Goal: Use online tool/utility: Utilize a website feature to perform a specific function

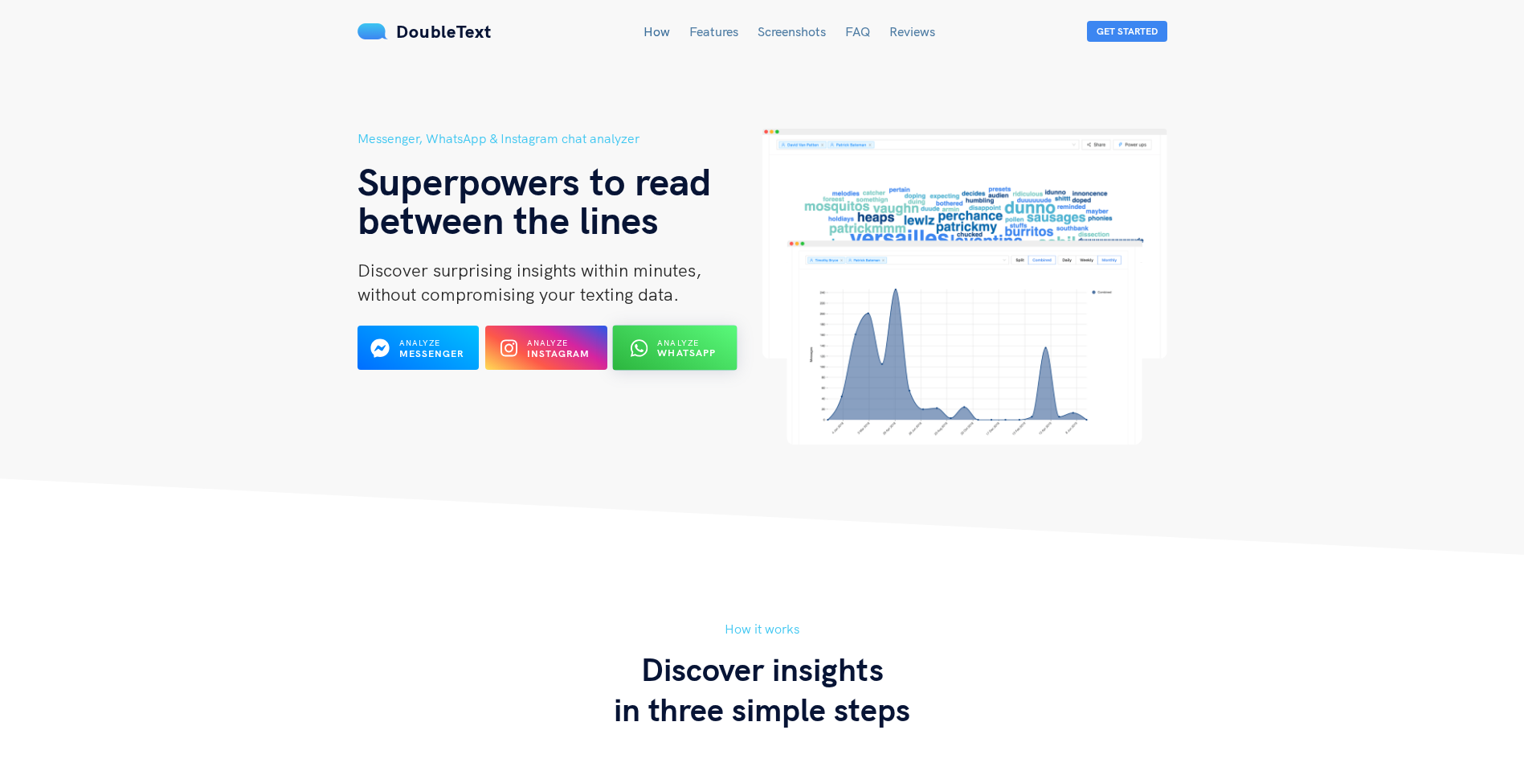
click at [661, 354] on b "WhatsApp" at bounding box center [687, 353] width 59 height 12
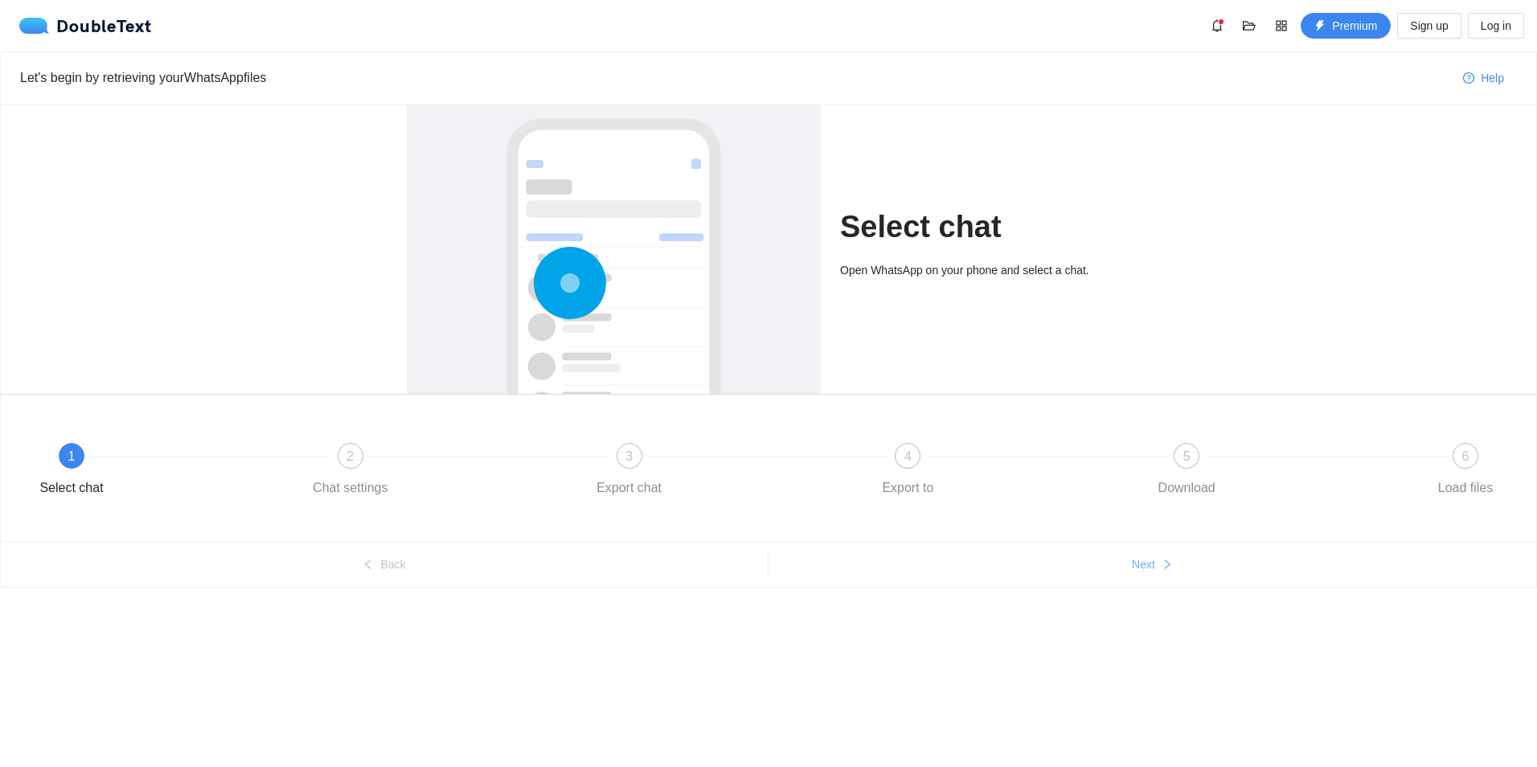
click at [1149, 569] on span "Next" at bounding box center [1143, 564] width 23 height 18
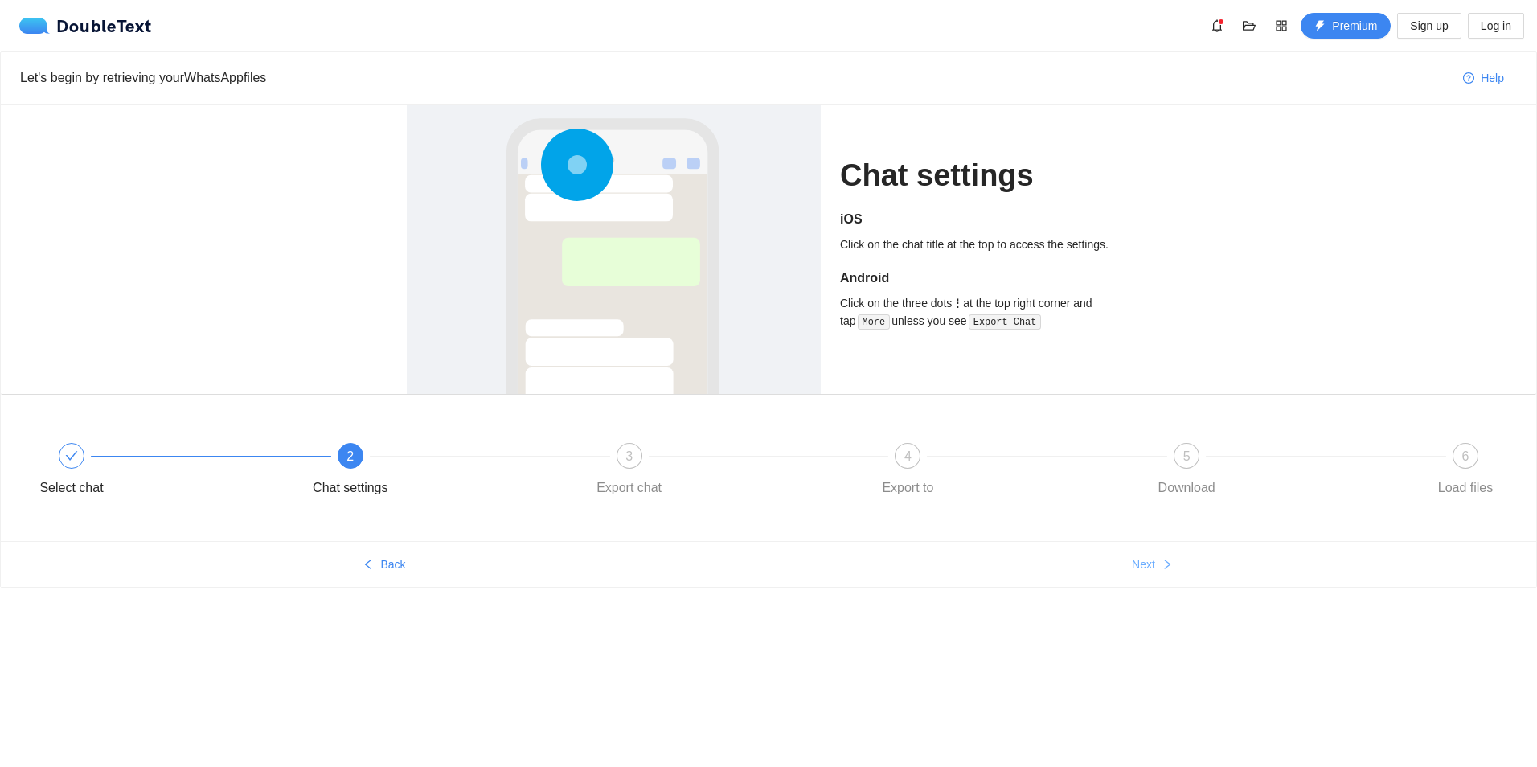
click at [1149, 569] on span "Next" at bounding box center [1143, 564] width 23 height 18
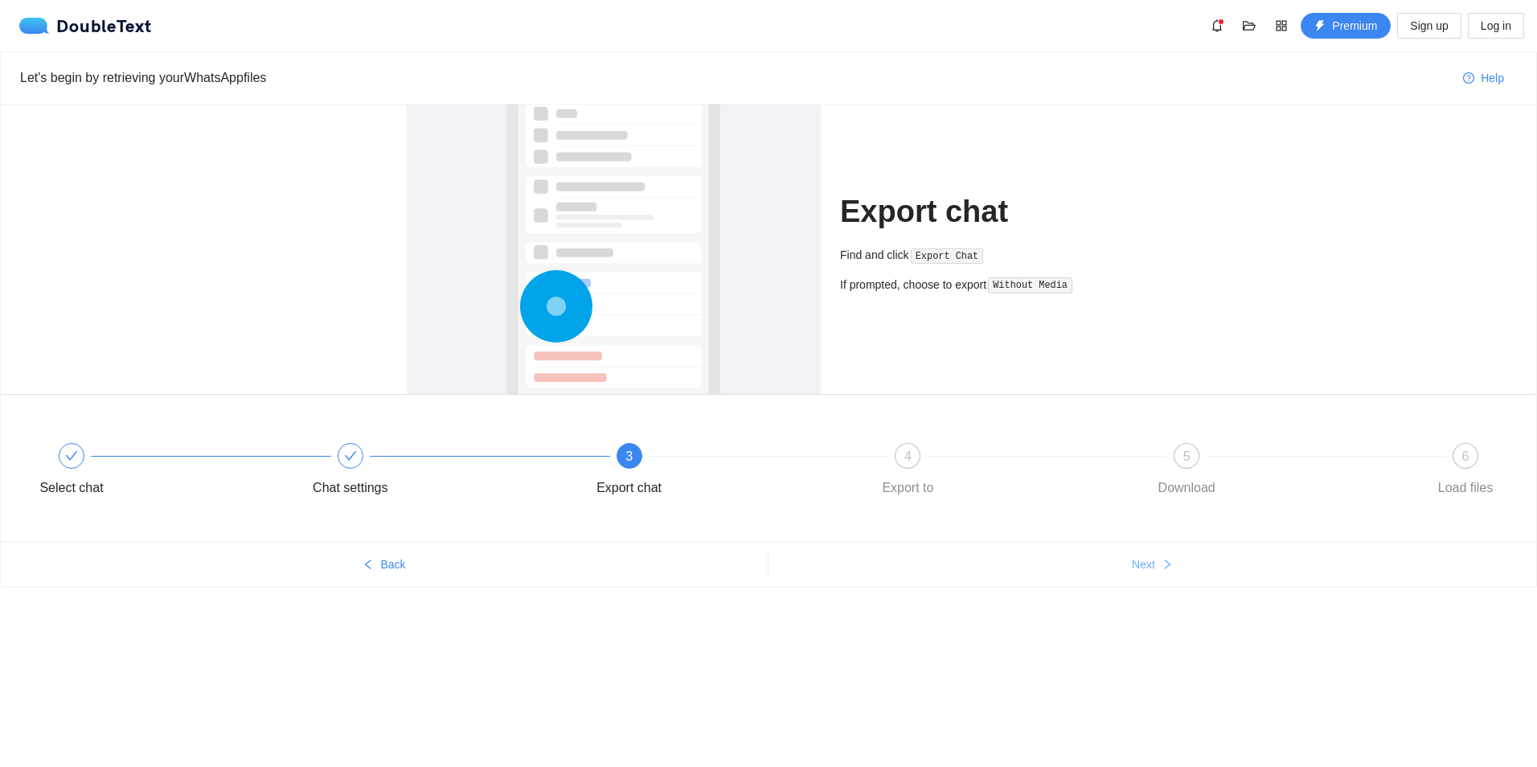
click at [1149, 569] on span "Next" at bounding box center [1143, 564] width 23 height 18
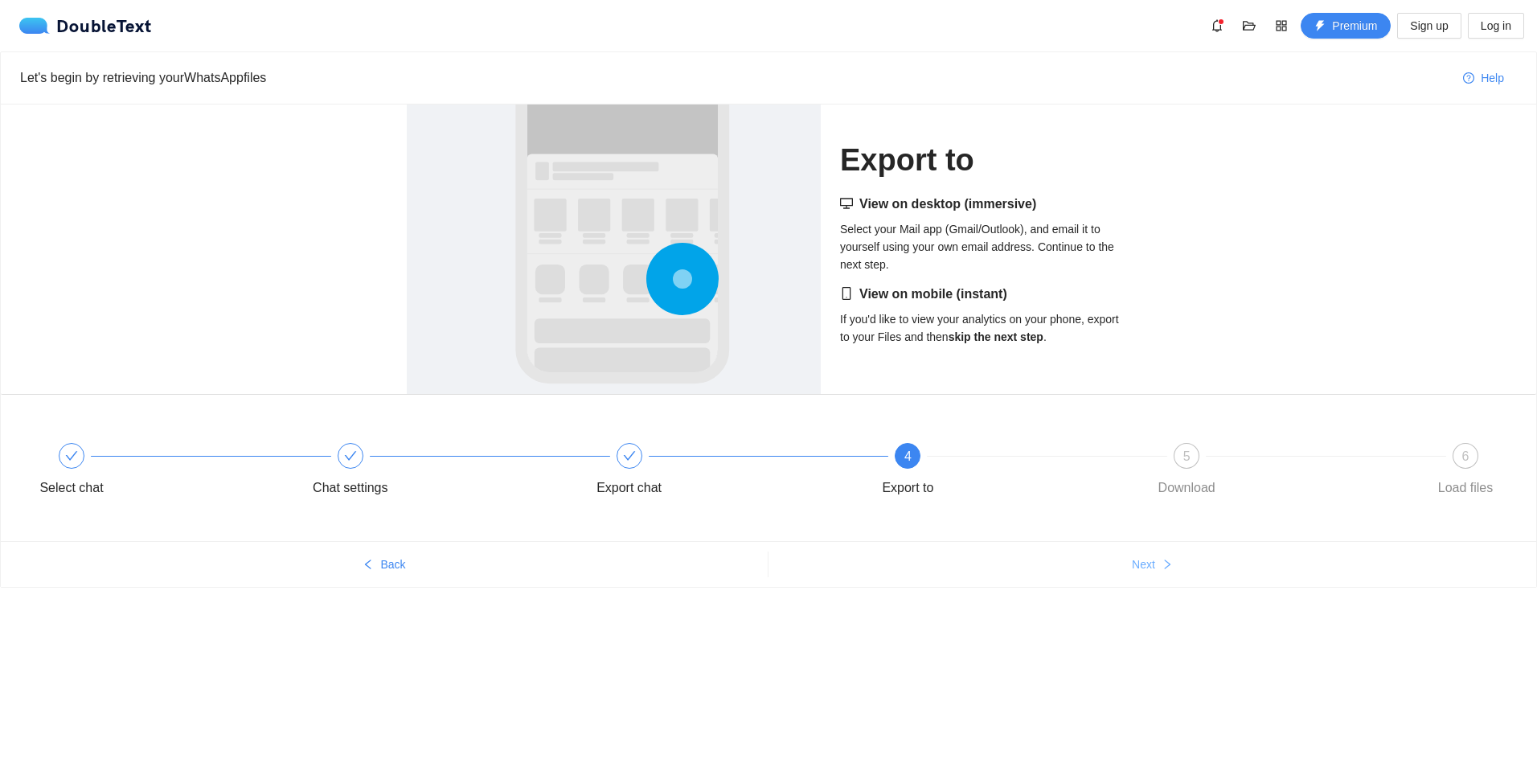
click at [1149, 569] on span "Next" at bounding box center [1143, 564] width 23 height 18
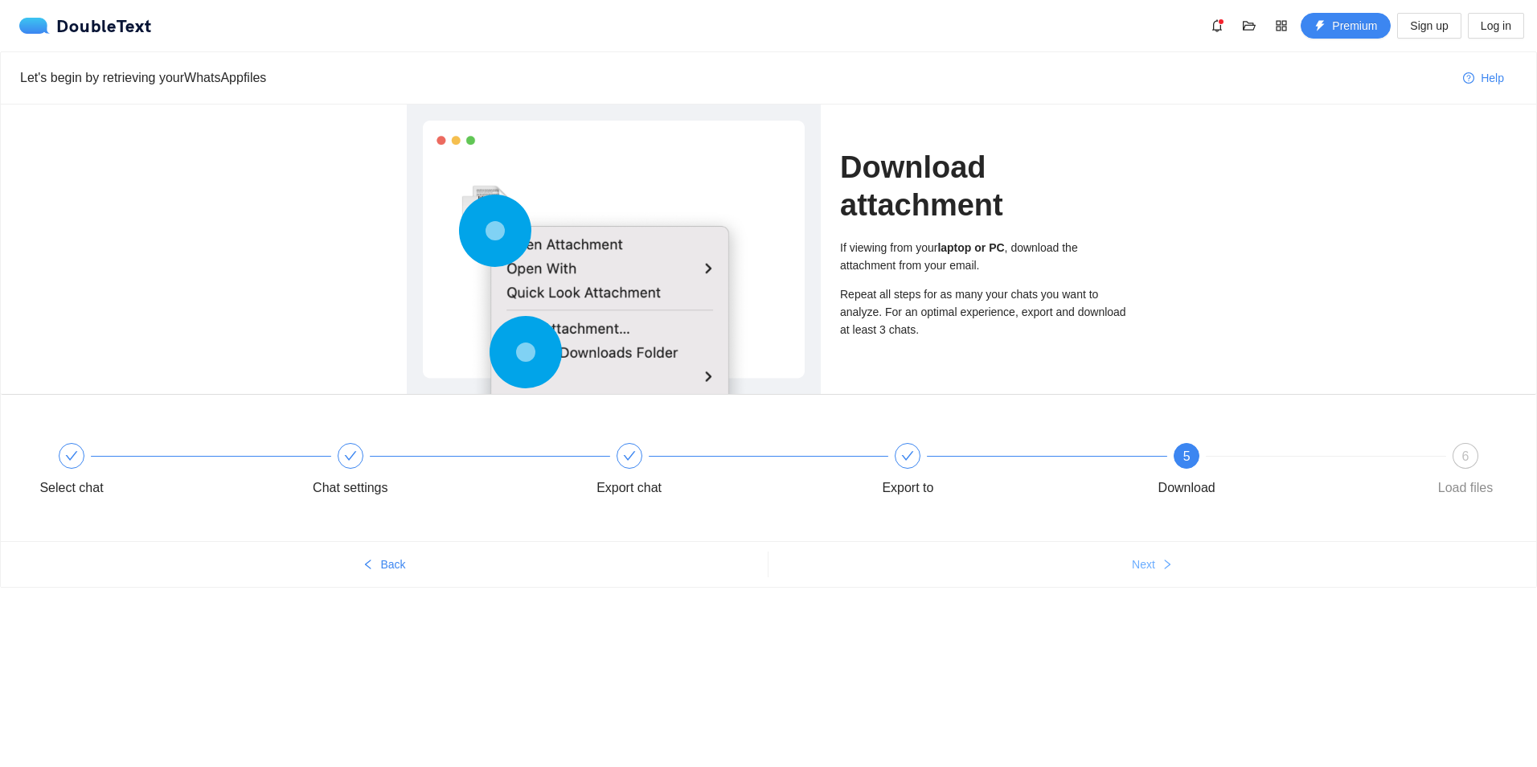
click at [1149, 569] on span "Next" at bounding box center [1143, 564] width 23 height 18
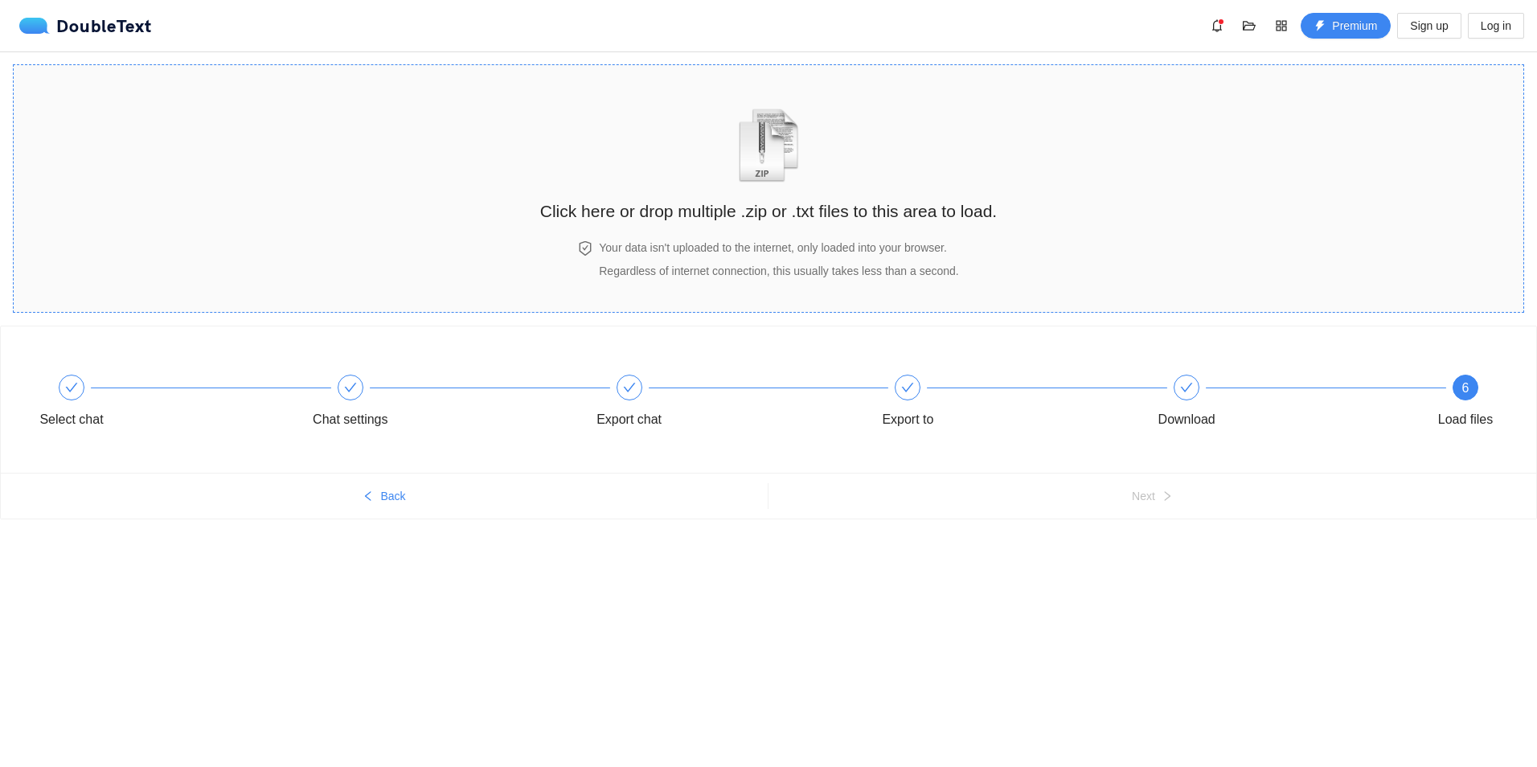
click at [778, 193] on div "Click here or drop multiple .zip or .txt files to this area to load." at bounding box center [768, 152] width 456 height 143
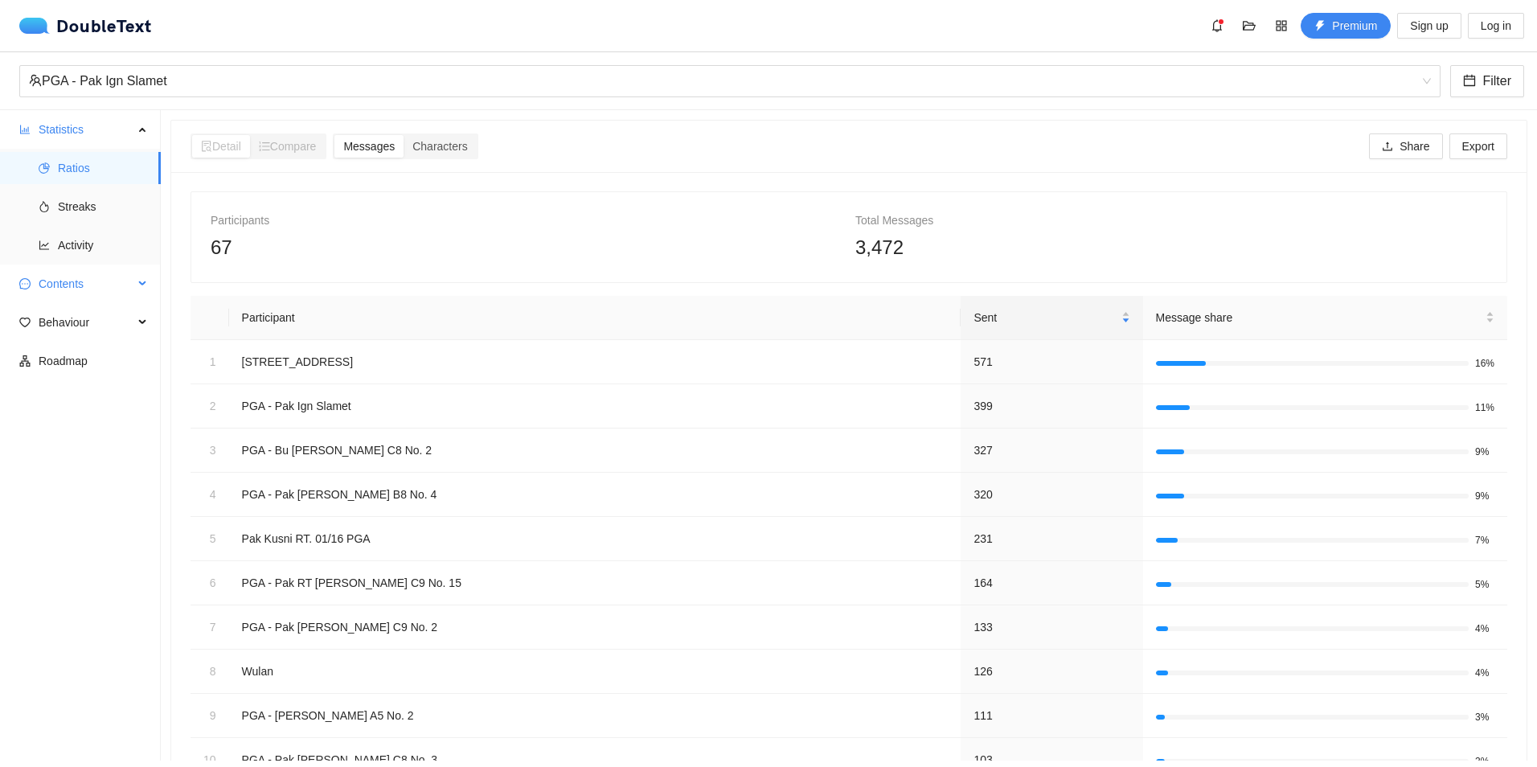
click at [125, 289] on span "Contents" at bounding box center [86, 284] width 95 height 32
click at [114, 321] on span "Word Cloud" at bounding box center [103, 322] width 90 height 32
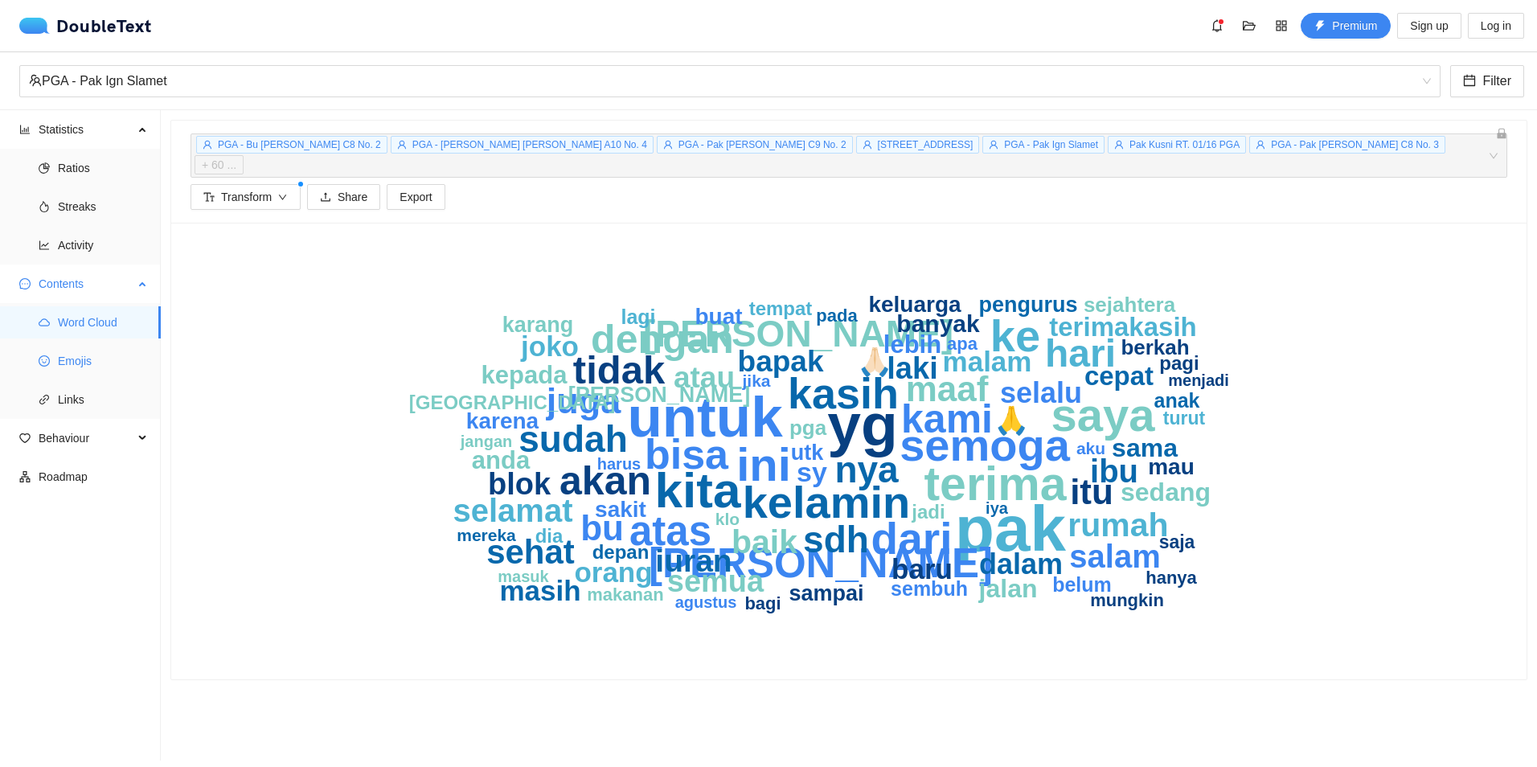
click at [91, 359] on span "Emojis" at bounding box center [103, 361] width 90 height 32
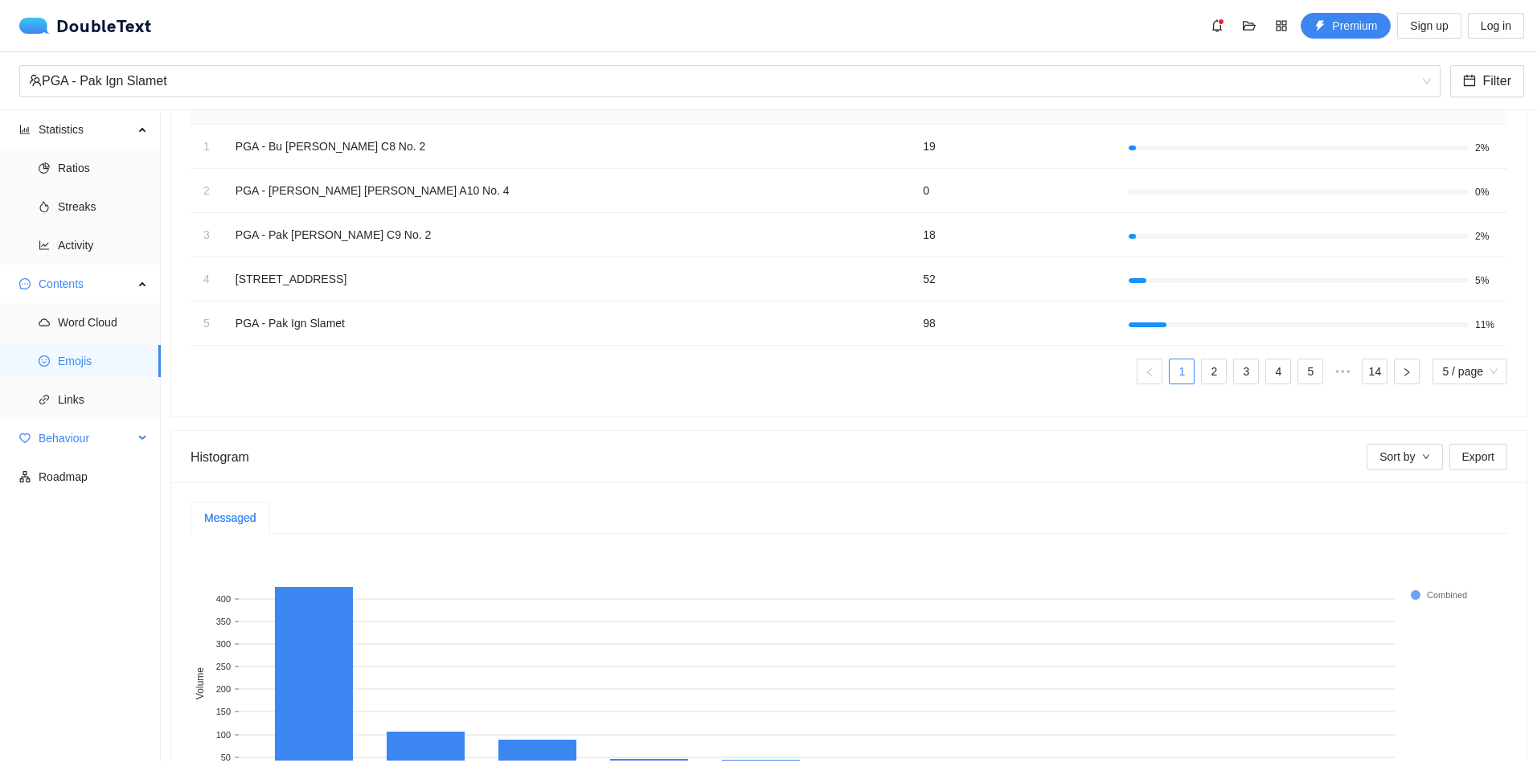
scroll to position [99, 0]
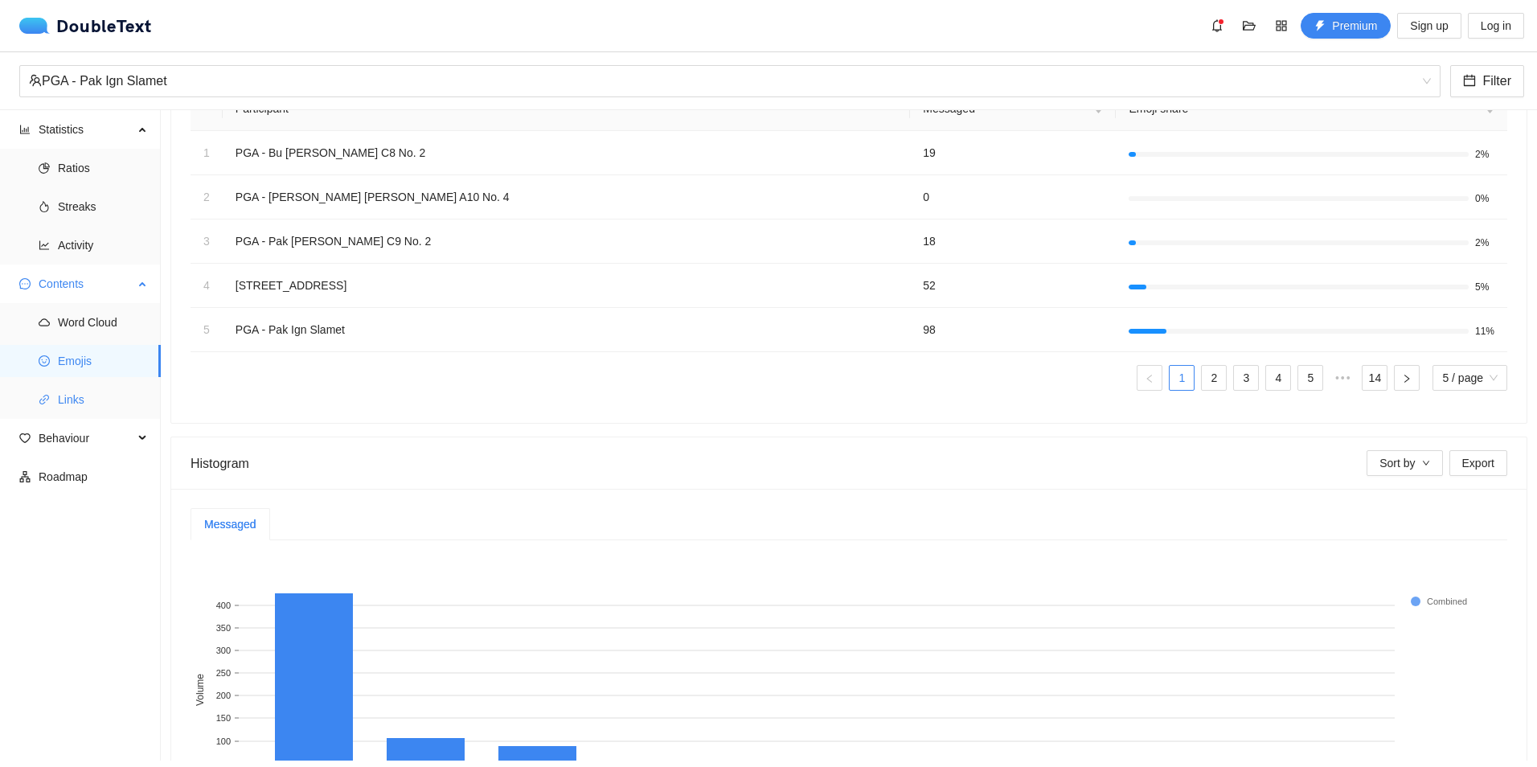
click at [82, 406] on span "Links" at bounding box center [103, 399] width 90 height 32
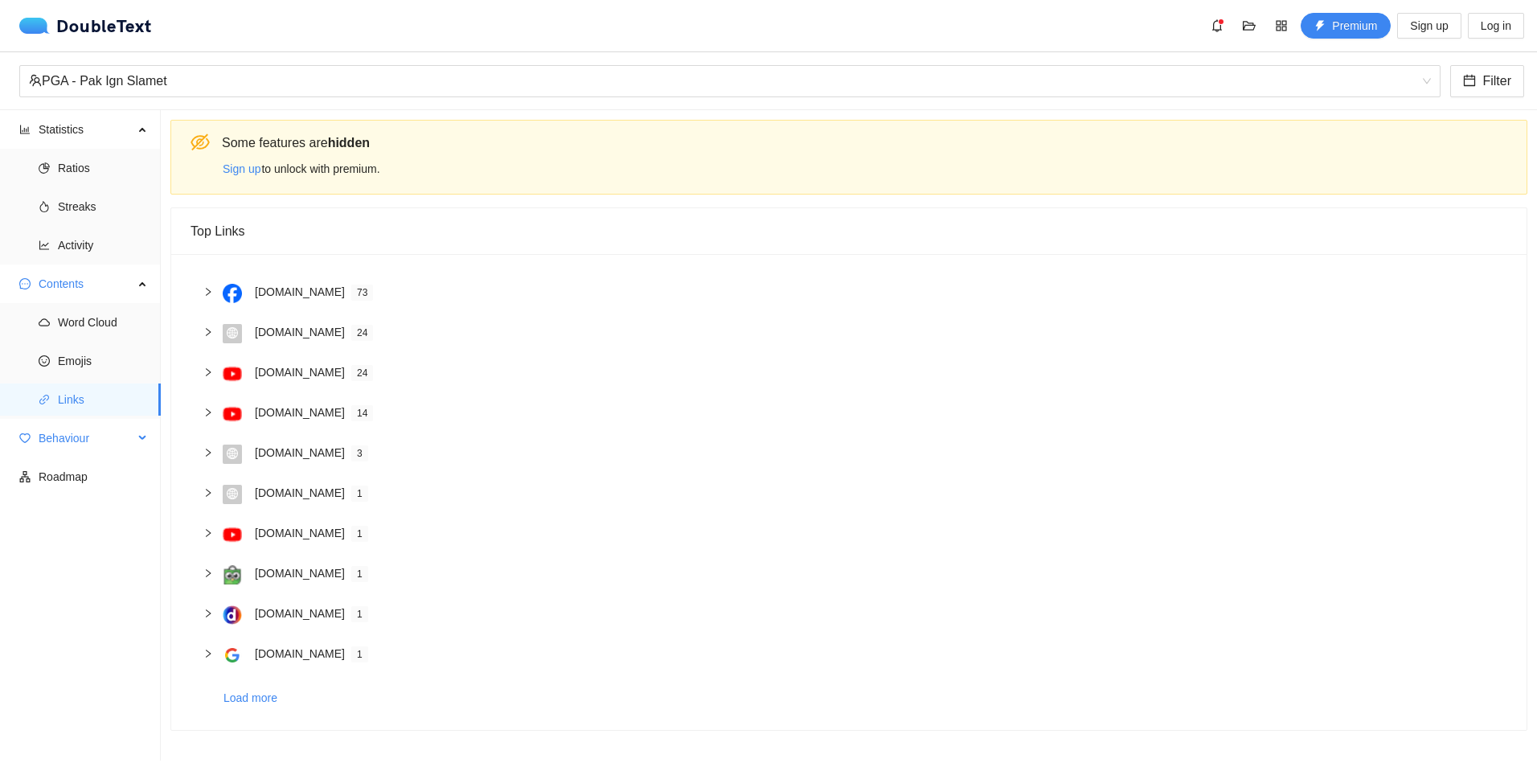
click at [86, 440] on span "Behaviour" at bounding box center [86, 438] width 95 height 32
click at [90, 467] on span "Interactions" at bounding box center [103, 476] width 90 height 32
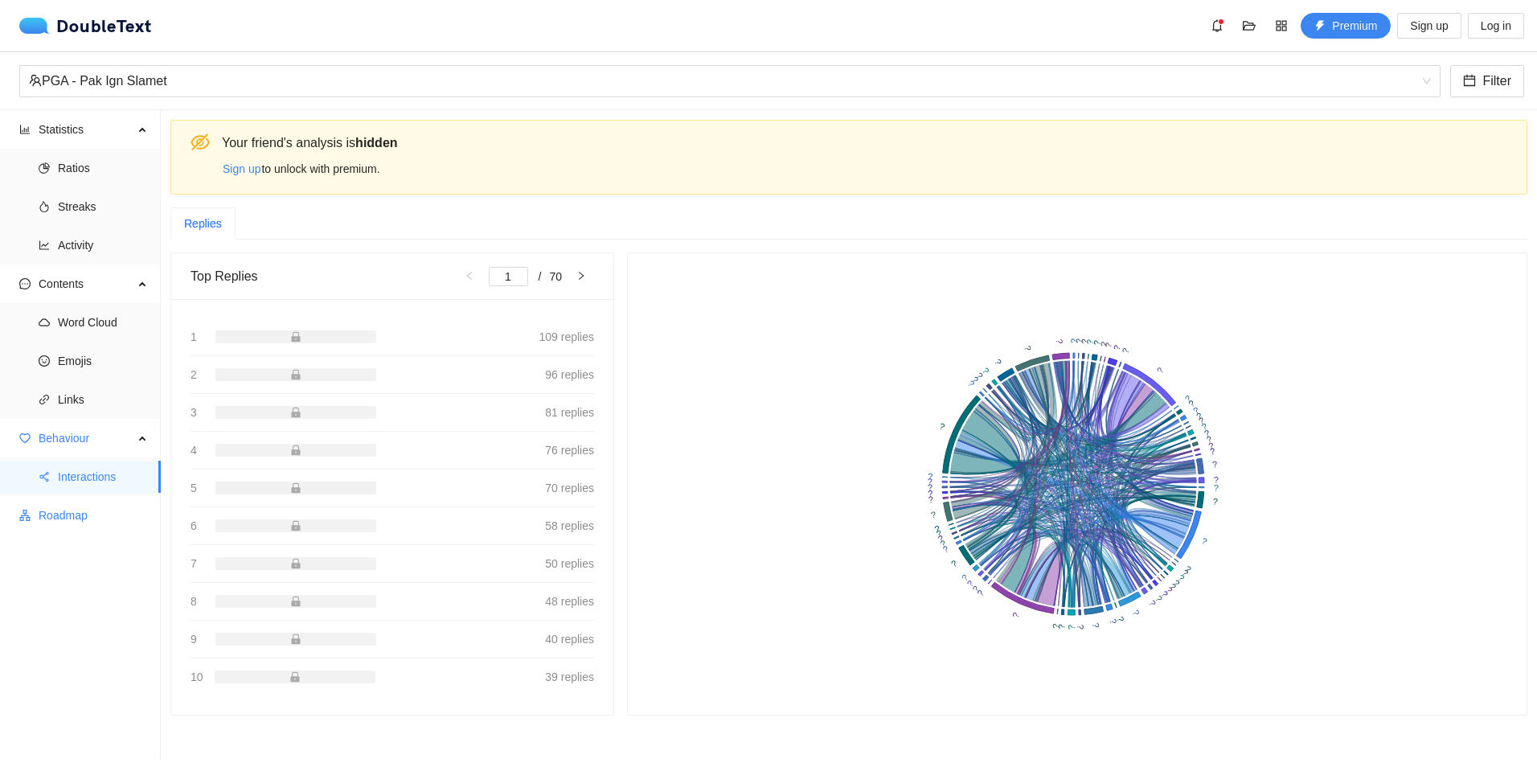
click at [85, 514] on span "Roadmap" at bounding box center [93, 515] width 109 height 32
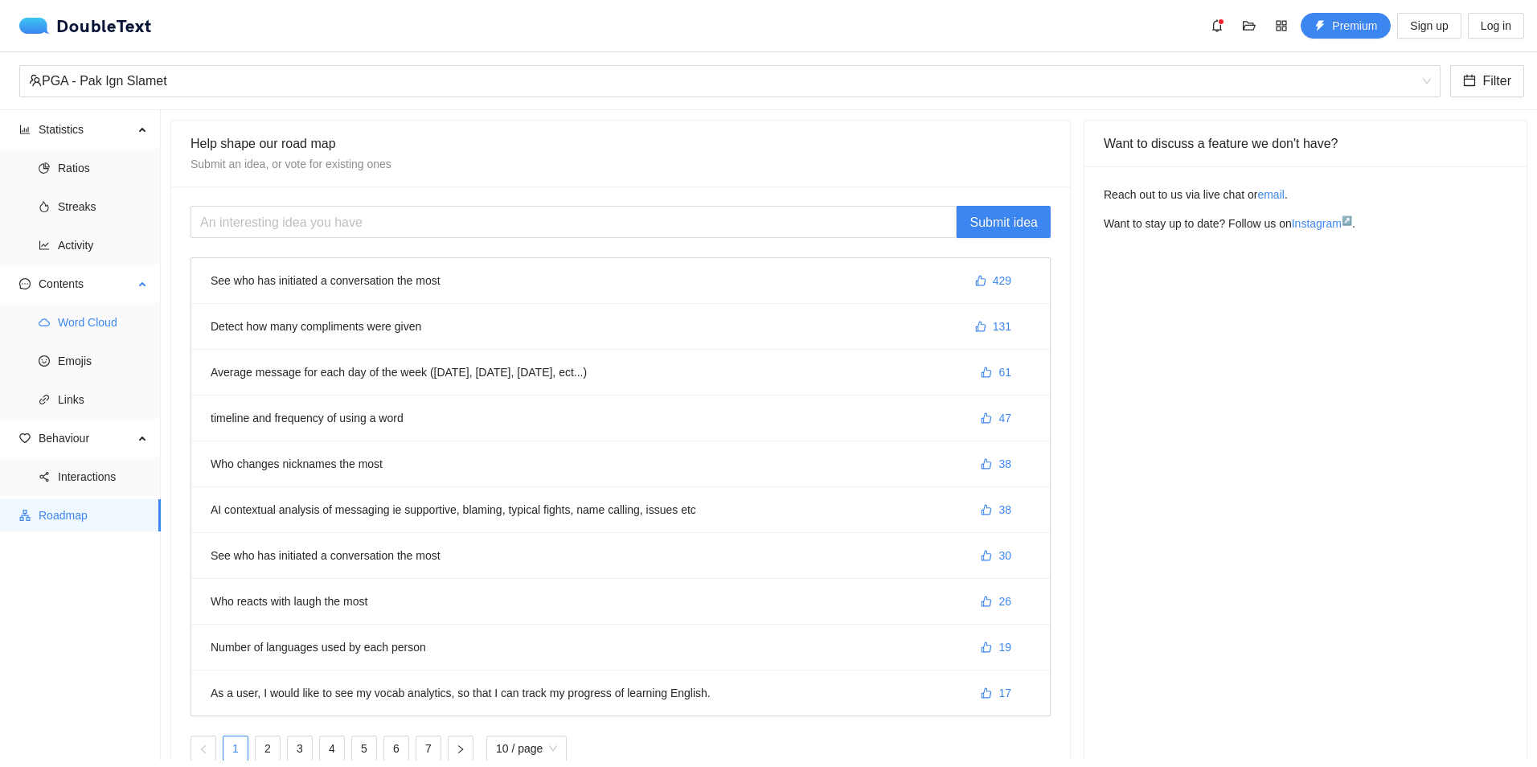
click at [94, 317] on span "Word Cloud" at bounding box center [103, 322] width 90 height 32
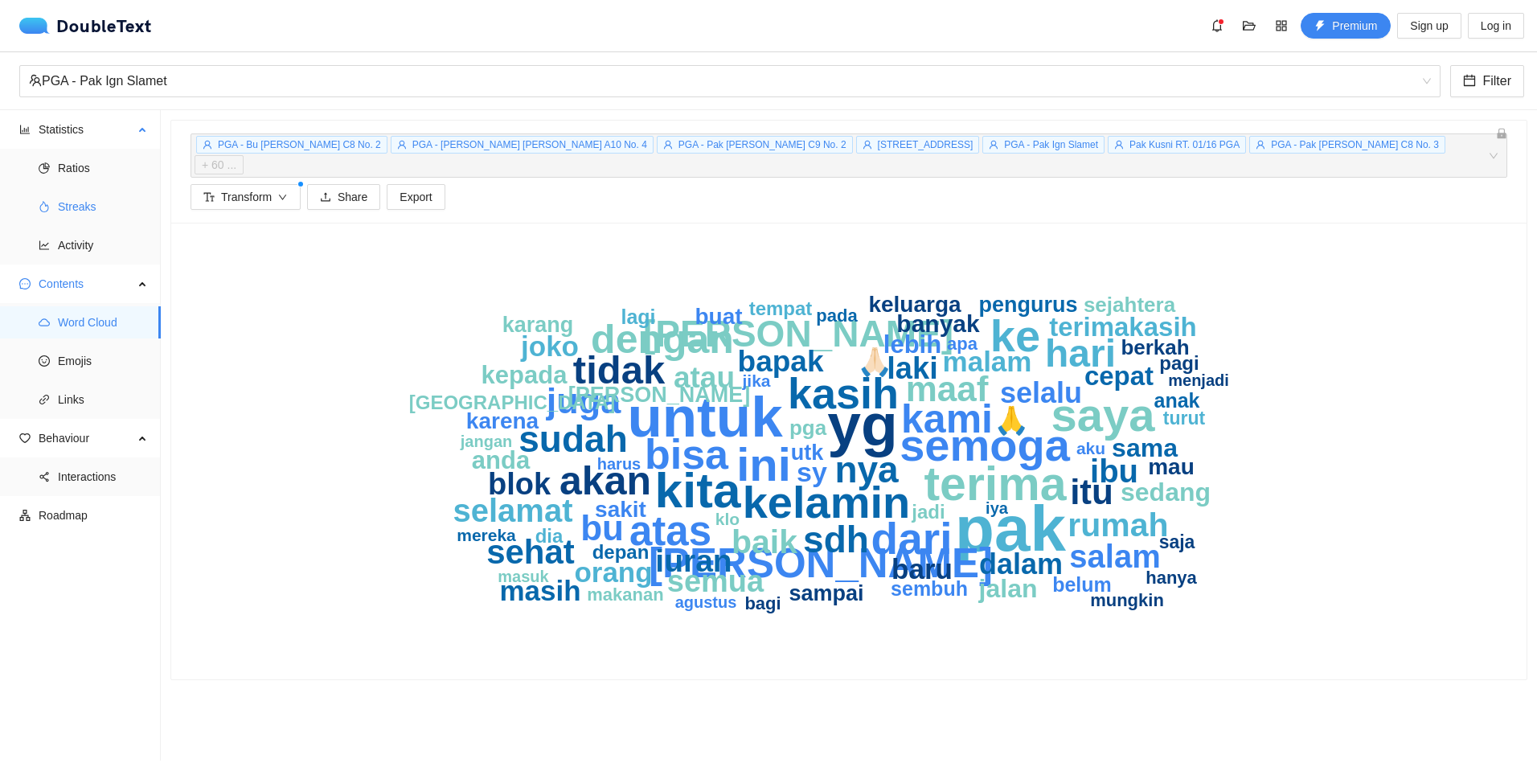
click at [84, 203] on span "Streaks" at bounding box center [103, 206] width 90 height 32
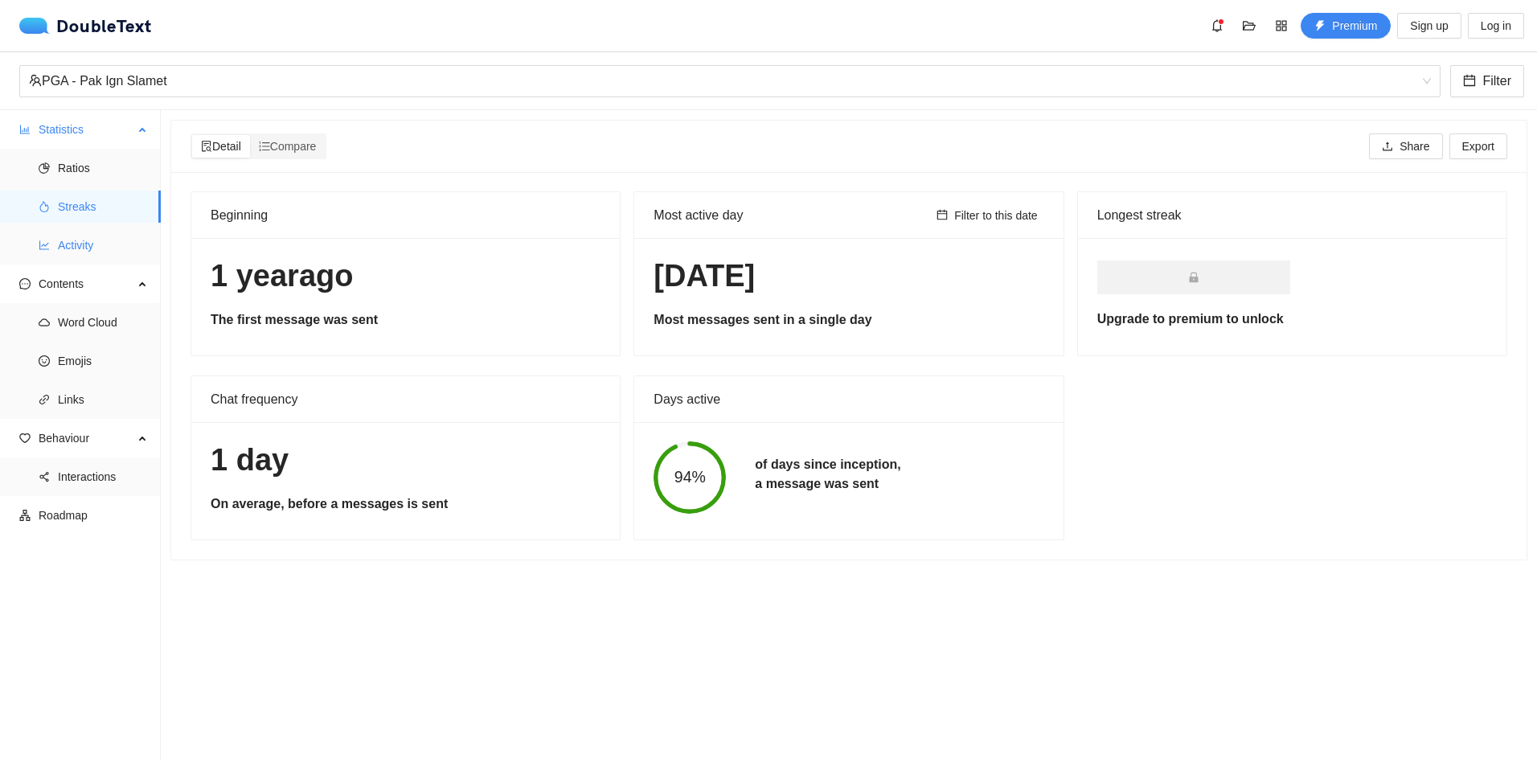
click at [84, 240] on span "Activity" at bounding box center [103, 245] width 90 height 32
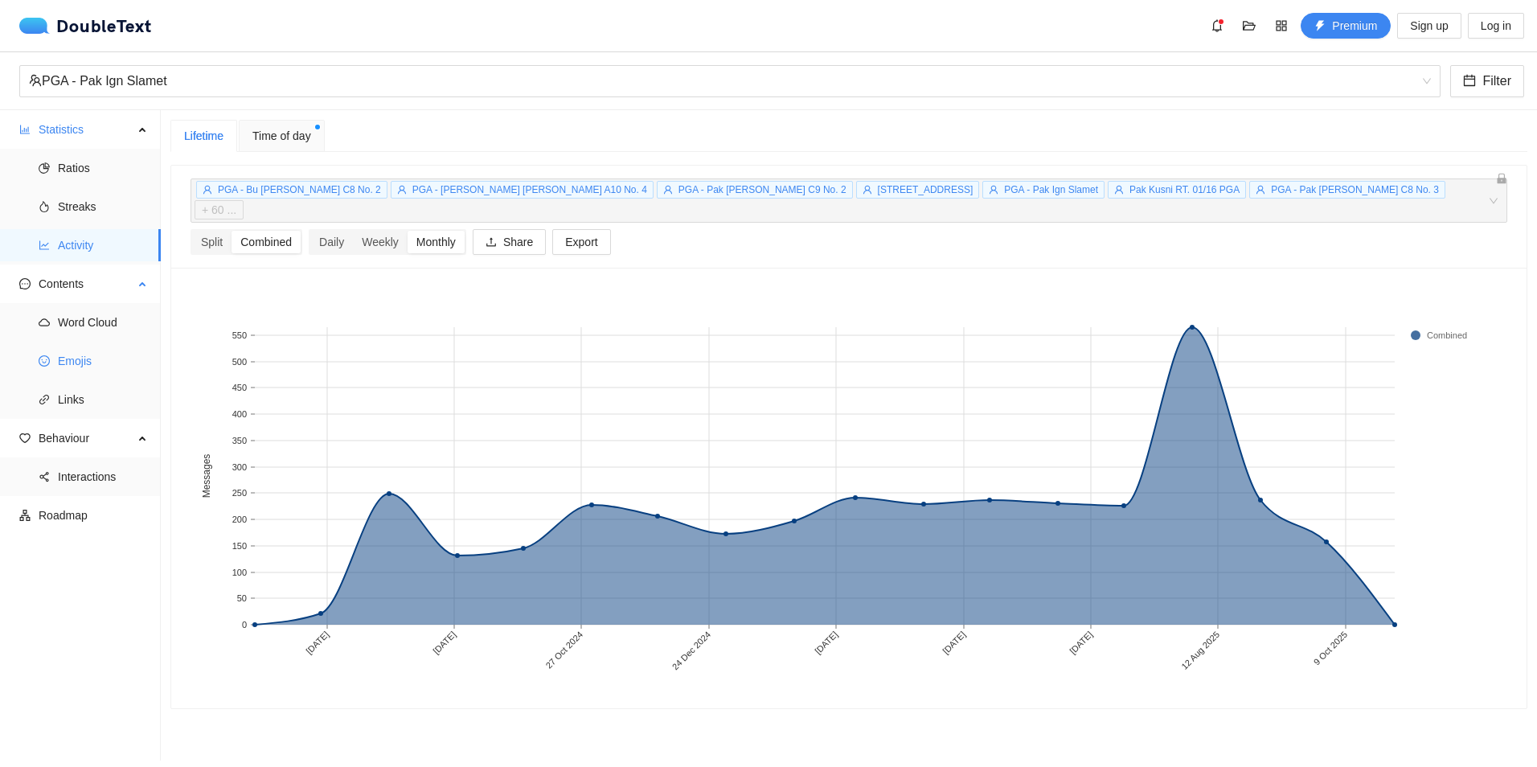
click at [89, 369] on span "Emojis" at bounding box center [103, 361] width 90 height 32
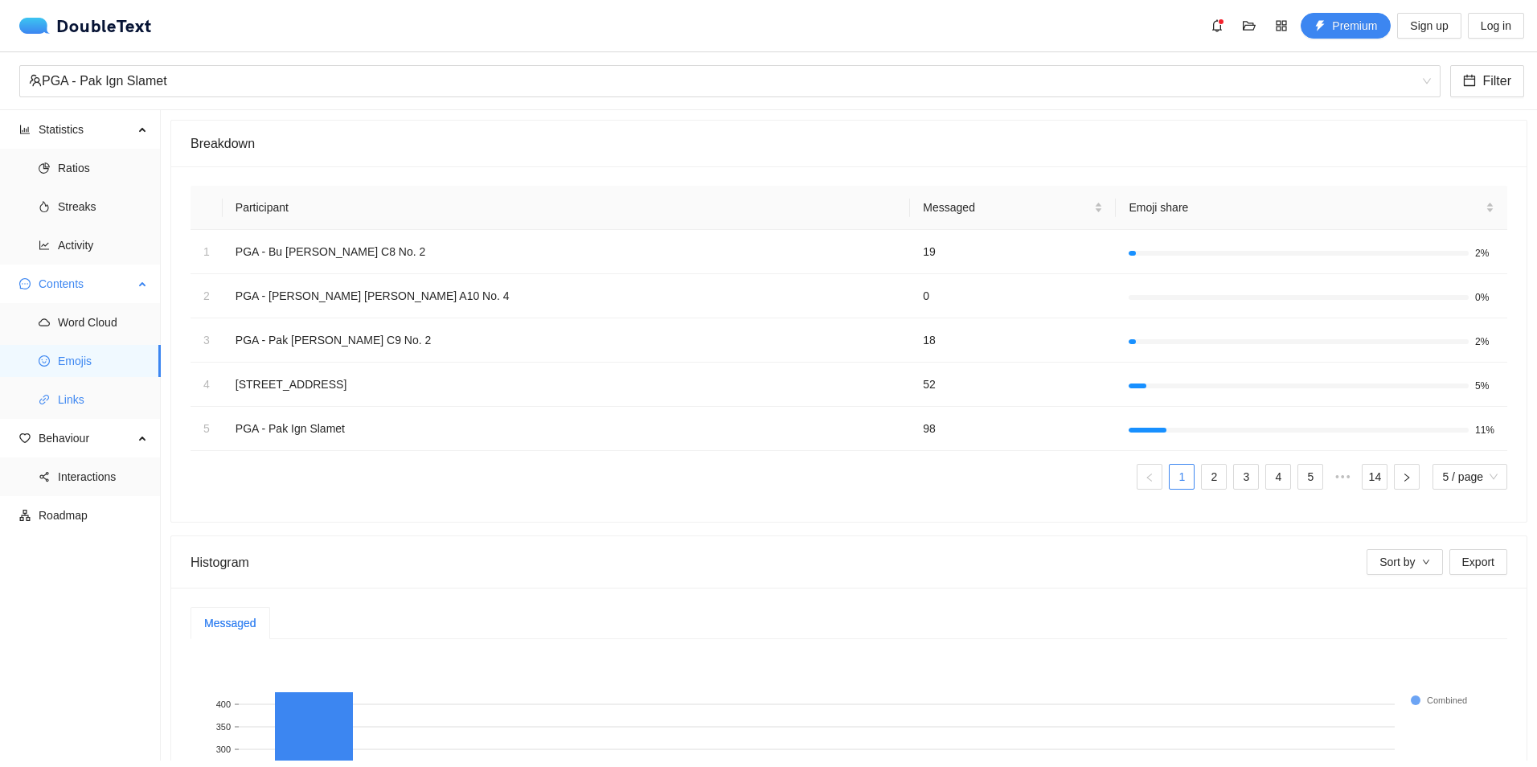
click at [83, 400] on span "Links" at bounding box center [103, 399] width 90 height 32
